Goal: Task Accomplishment & Management: Use online tool/utility

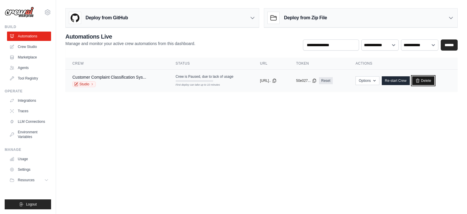
click at [435, 76] on link "Delete" at bounding box center [424, 80] width 22 height 9
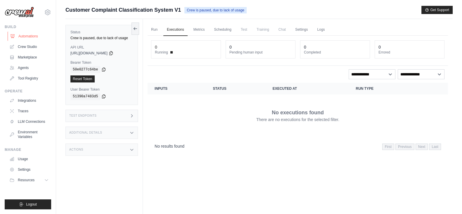
click at [27, 37] on link "Automations" at bounding box center [30, 36] width 44 height 9
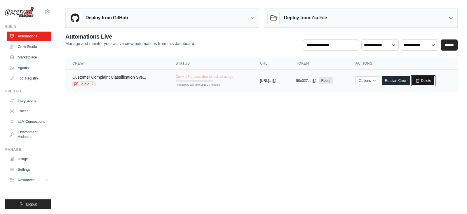
click at [420, 79] on icon at bounding box center [417, 81] width 3 height 4
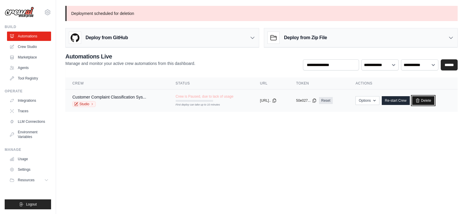
click at [435, 104] on link "Delete" at bounding box center [424, 100] width 22 height 9
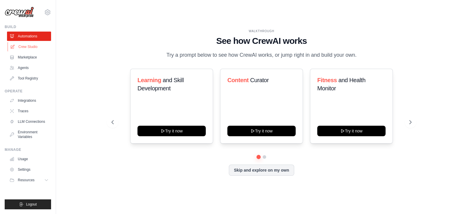
click at [23, 44] on link "Crew Studio" at bounding box center [30, 46] width 44 height 9
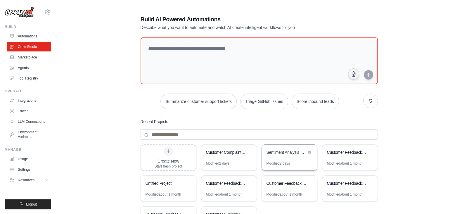
click at [287, 156] on div "Sentiment Analysis Engine" at bounding box center [286, 152] width 40 height 7
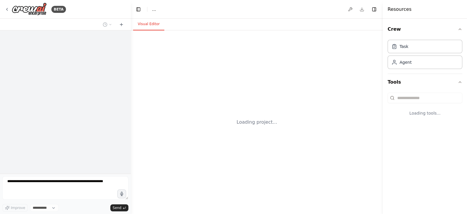
select select "****"
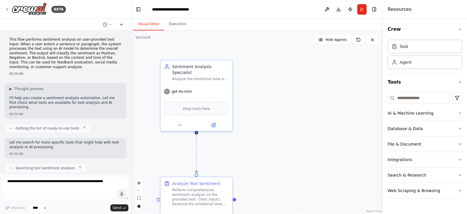
scroll to position [376, 0]
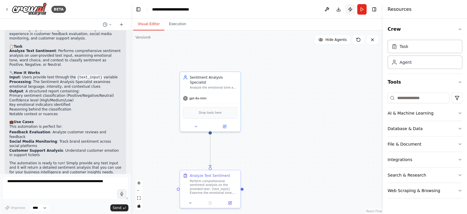
click at [349, 11] on button "Publish" at bounding box center [350, 9] width 9 height 11
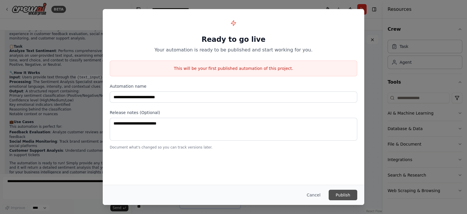
click at [338, 194] on button "Publish" at bounding box center [343, 195] width 29 height 11
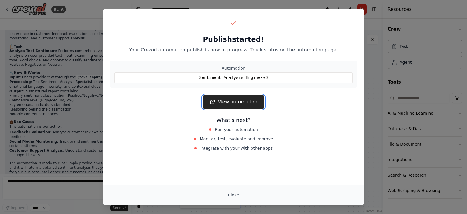
click at [239, 100] on link "View automation" at bounding box center [234, 102] width 62 height 14
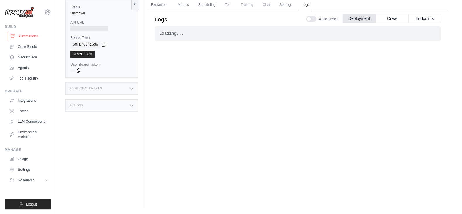
click at [29, 34] on link "Automations" at bounding box center [30, 36] width 44 height 9
